Goal: Task Accomplishment & Management: Manage account settings

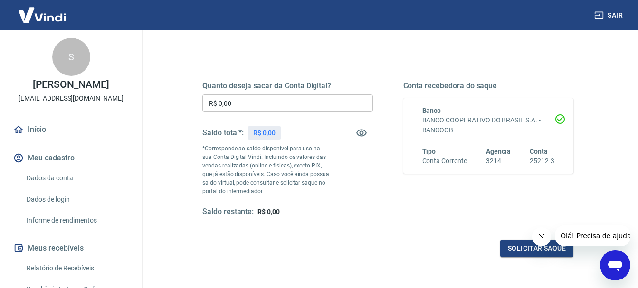
scroll to position [110, 0]
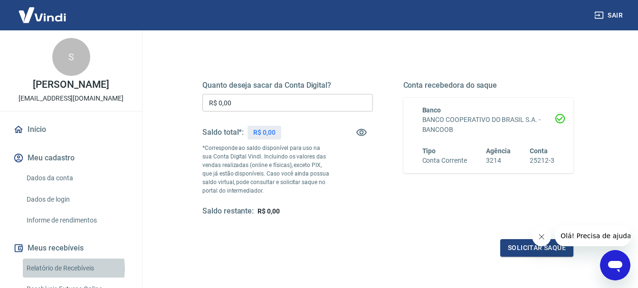
click at [67, 268] on link "Relatório de Recebíveis" at bounding box center [77, 268] width 108 height 19
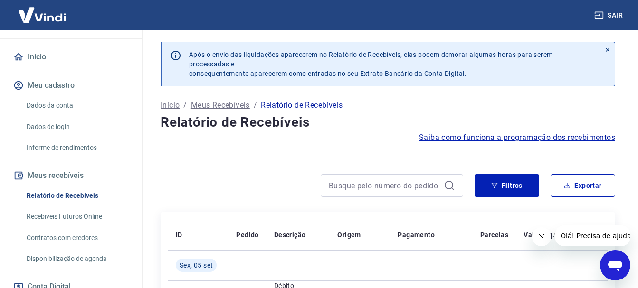
scroll to position [74, 0]
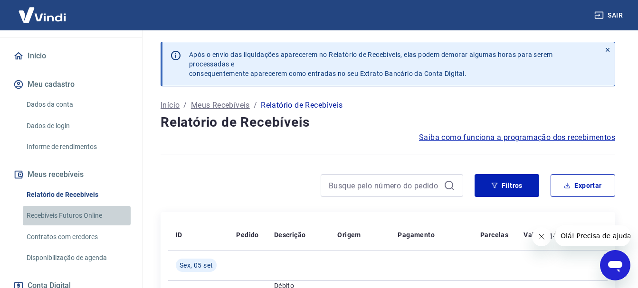
click at [87, 212] on link "Recebíveis Futuros Online" at bounding box center [77, 215] width 108 height 19
